Goal: Task Accomplishment & Management: Manage account settings

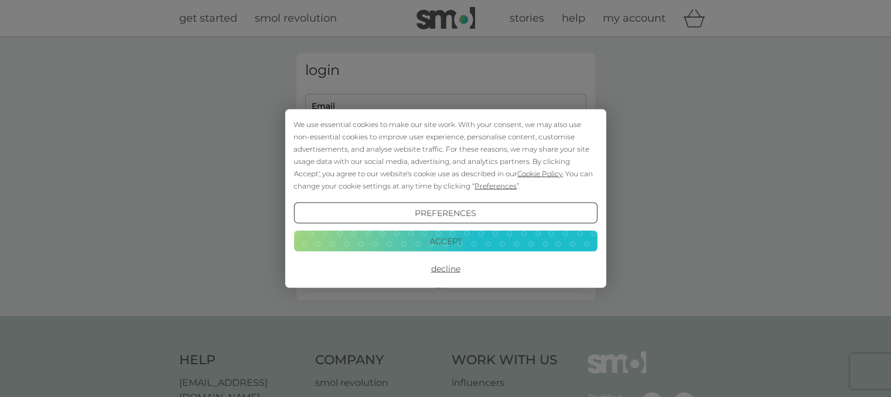
click at [563, 238] on button "Accept" at bounding box center [446, 240] width 304 height 21
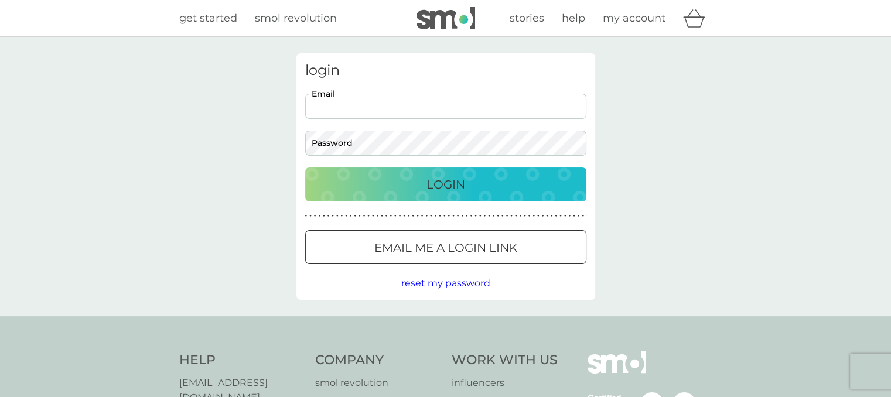
click at [520, 113] on input "Email" at bounding box center [445, 106] width 281 height 25
type input "[EMAIL_ADDRESS][DOMAIN_NAME]"
click at [305, 168] on button "Login" at bounding box center [445, 185] width 281 height 34
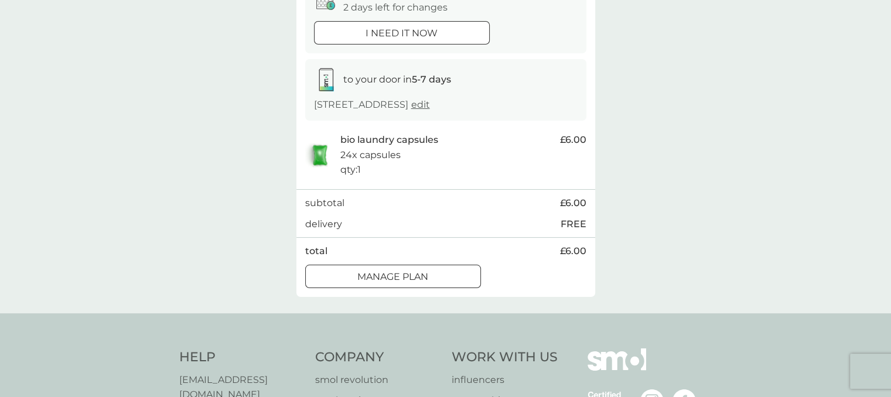
scroll to position [94, 0]
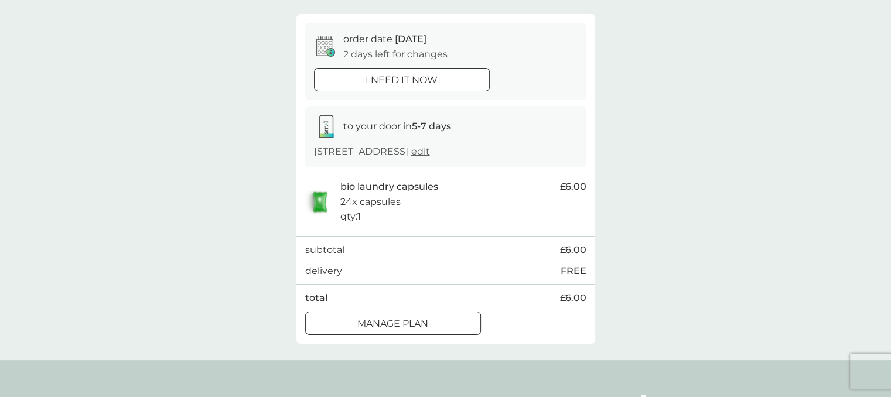
click at [397, 322] on div at bounding box center [393, 324] width 42 height 12
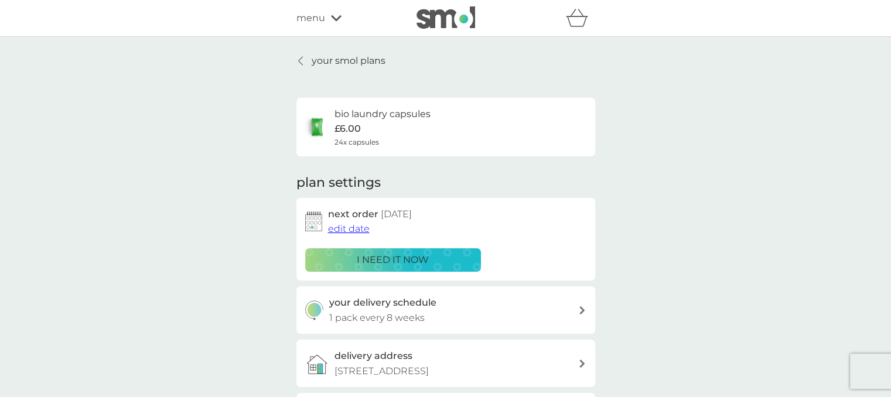
click at [520, 308] on div "your delivery schedule 1 pack every 8 weeks" at bounding box center [453, 310] width 249 height 30
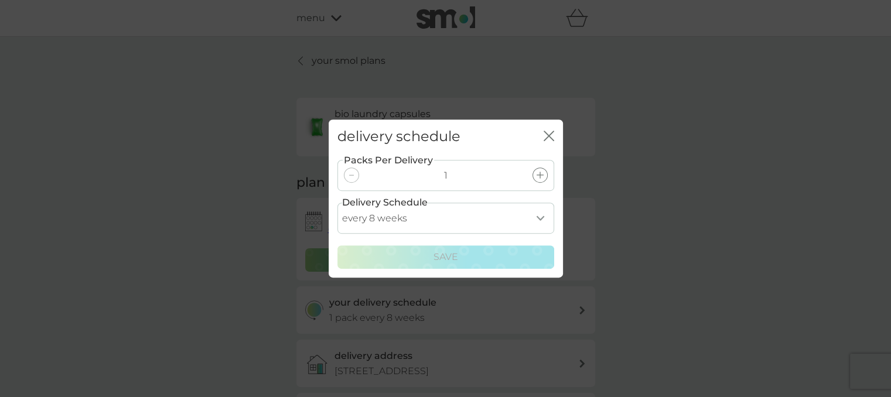
click at [534, 210] on select "every 1 week every 2 weeks every 3 weeks every 4 weeks every 5 weeks every 6 we…" at bounding box center [446, 218] width 217 height 31
select select "70"
click at [338, 203] on select "every 1 week every 2 weeks every 3 weeks every 4 weeks every 5 weeks every 6 we…" at bounding box center [446, 218] width 217 height 31
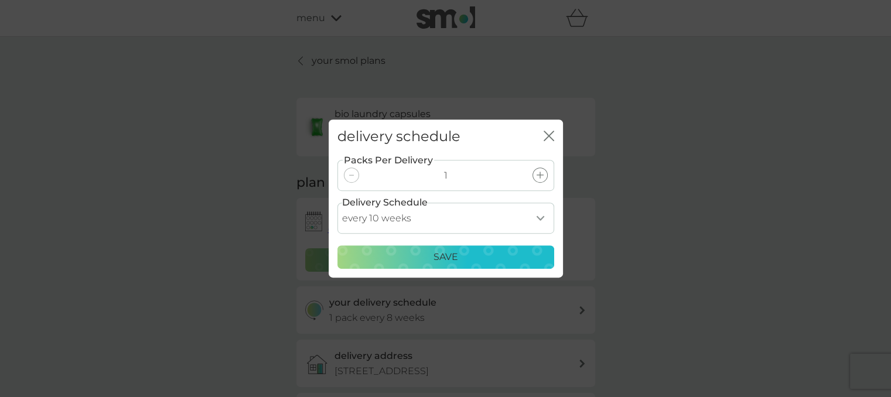
click at [462, 247] on button "Save" at bounding box center [446, 257] width 217 height 23
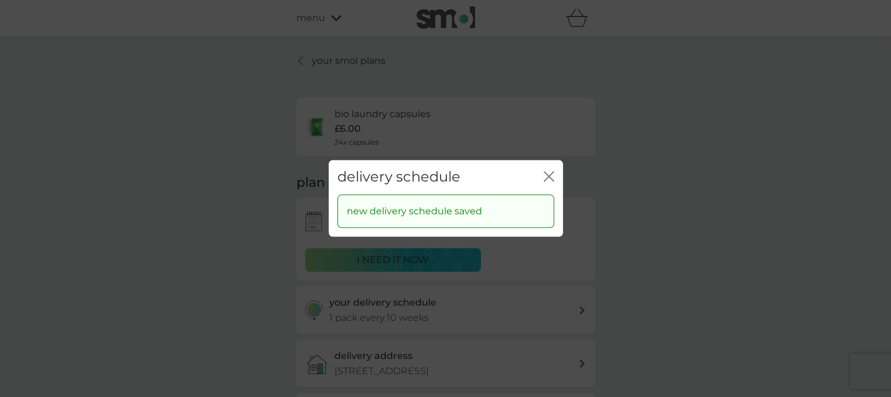
click at [550, 175] on icon "close" at bounding box center [551, 176] width 5 height 9
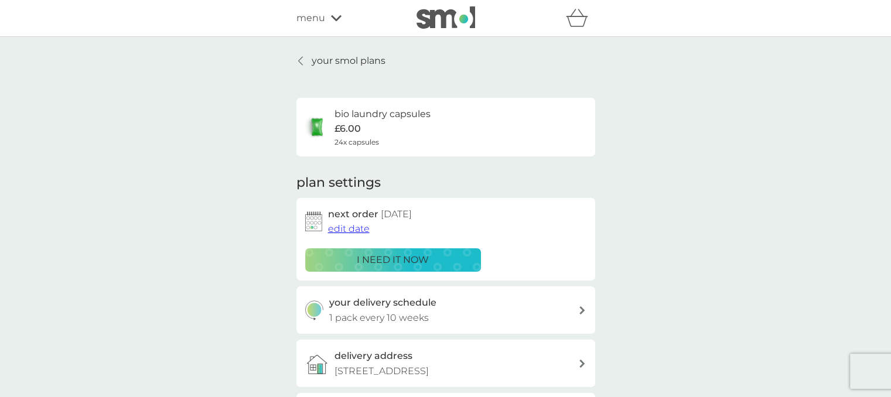
click at [340, 228] on span "edit date" at bounding box center [349, 228] width 42 height 11
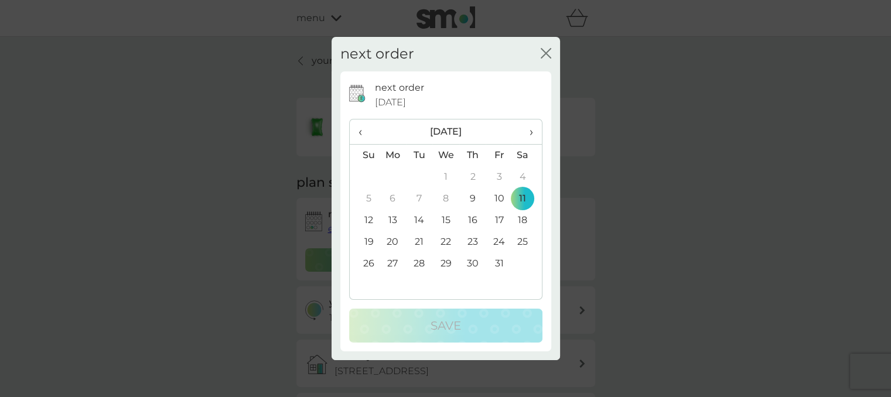
click at [475, 236] on td "23" at bounding box center [472, 242] width 26 height 22
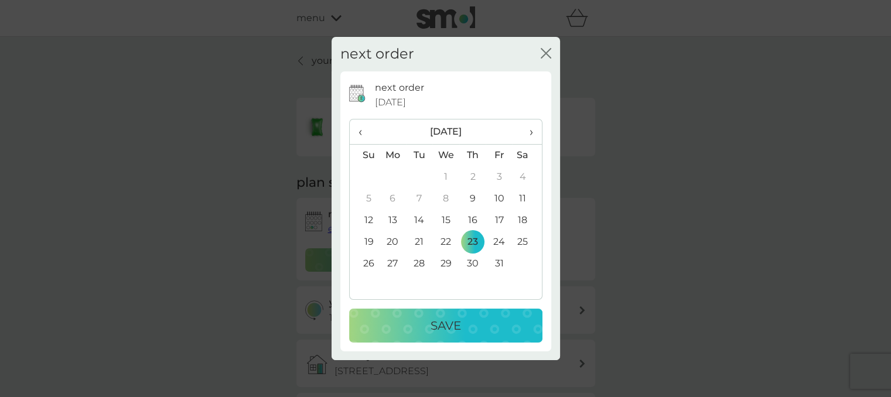
click at [476, 326] on div "Save" at bounding box center [446, 325] width 170 height 19
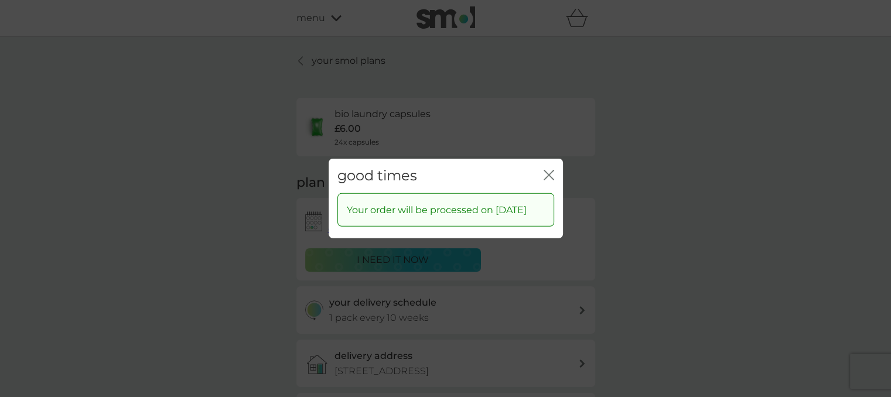
click at [553, 170] on icon "close" at bounding box center [549, 175] width 11 height 11
